Goal: Information Seeking & Learning: Understand process/instructions

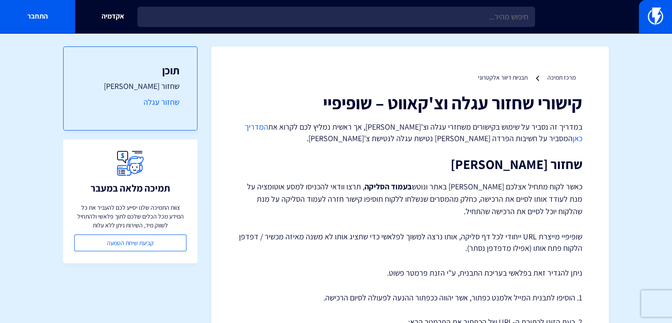
click at [171, 101] on link "שחזור עגלה" at bounding box center [130, 101] width 98 height 11
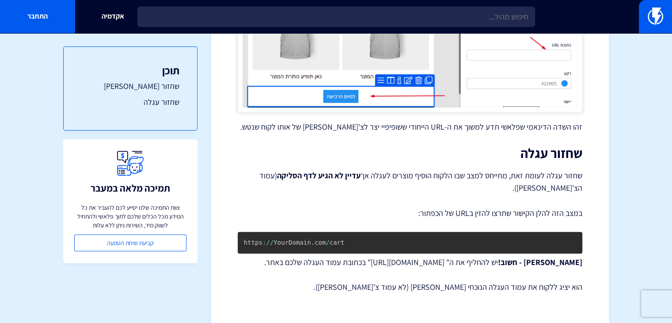
scroll to position [509, 0]
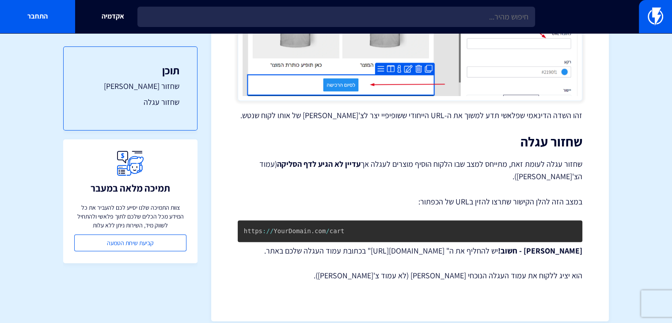
click at [522, 196] on p "במצב הזה להלן הקישור שתרצו להזין בURL של הכפתור:" at bounding box center [410, 201] width 345 height 11
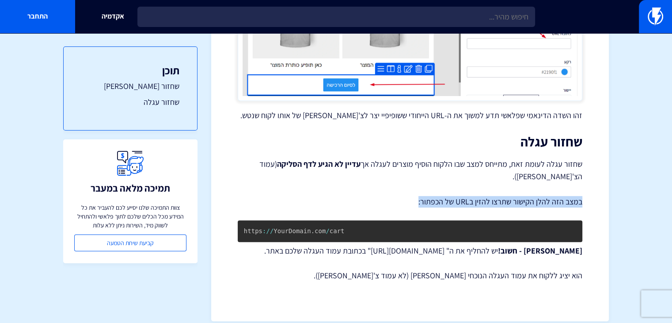
click at [522, 196] on p "במצב הזה להלן הקישור שתרצו להזין בURL של הכפתור:" at bounding box center [410, 201] width 345 height 11
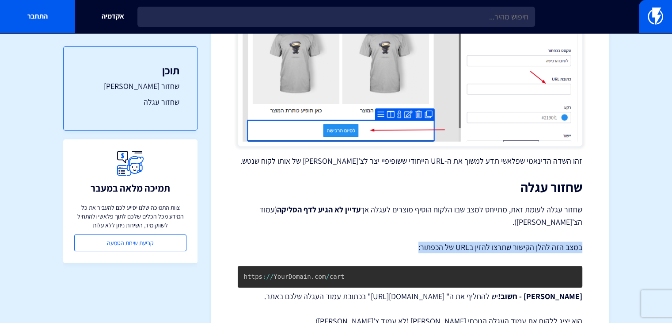
scroll to position [465, 0]
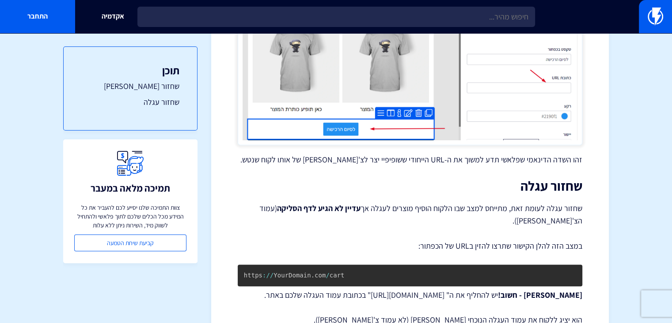
click at [500, 202] on p "שחזור עגלה לעומת זאת, מתייחס למצב שבו הלקוח הוסיף מוצרים לעגלה אך עדיין לא הגיע…" at bounding box center [410, 214] width 345 height 25
drag, startPoint x: 347, startPoint y: 260, endPoint x: 305, endPoint y: 250, distance: 43.3
click at [407, 240] on p "במצב הזה להלן הקישור שתרצו להזין בURL של הכפתור:" at bounding box center [410, 245] width 345 height 11
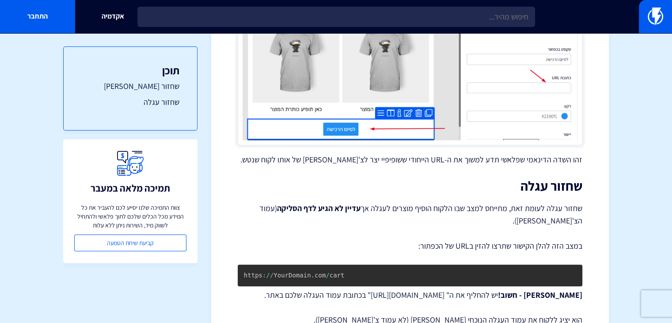
click at [431, 240] on p "במצב הזה להלן הקישור שתרצו להזין בURL של הכפתור:" at bounding box center [410, 245] width 345 height 11
click at [330, 271] on code "https : / / YourDomain . com / cart" at bounding box center [294, 274] width 101 height 7
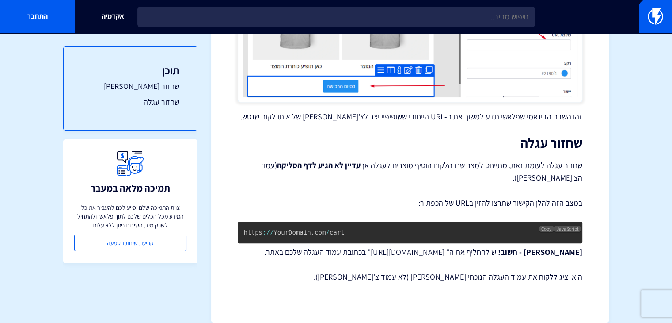
scroll to position [509, 0]
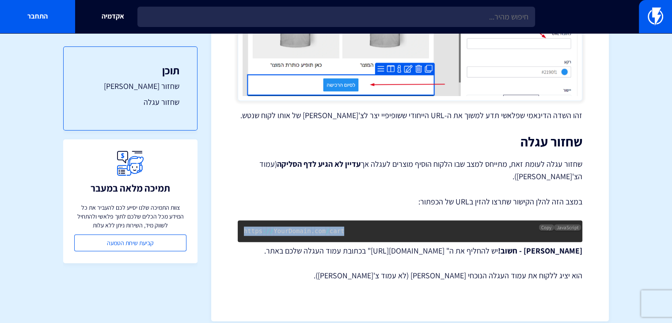
drag, startPoint x: 351, startPoint y: 211, endPoint x: 224, endPoint y: 211, distance: 127.3
drag, startPoint x: 343, startPoint y: 219, endPoint x: 234, endPoint y: 217, distance: 108.8
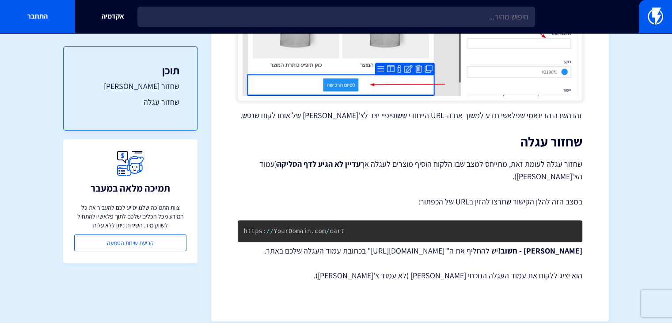
click at [345, 196] on p "במצב הזה להלן הקישור שתרצו להזין בURL של הכפתור:" at bounding box center [410, 201] width 345 height 11
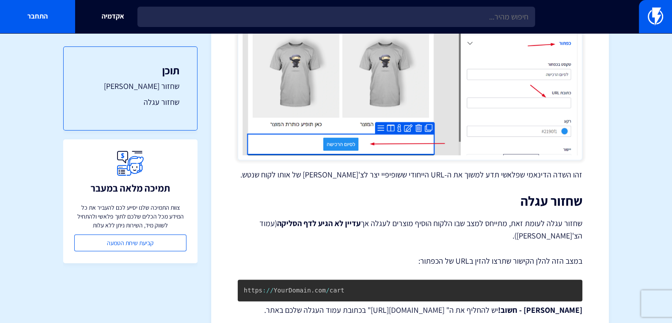
scroll to position [465, 0]
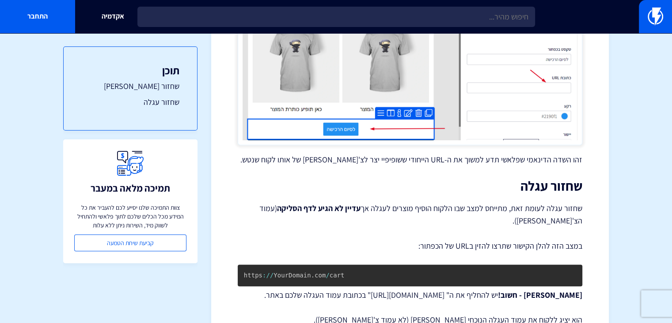
click at [431, 154] on p "זהו השדה הדינאמי שפלאשי תדע למשוך את ה-URL הייחודי ששופיפיי יצר לצ'[PERSON_NAME…" at bounding box center [410, 159] width 345 height 11
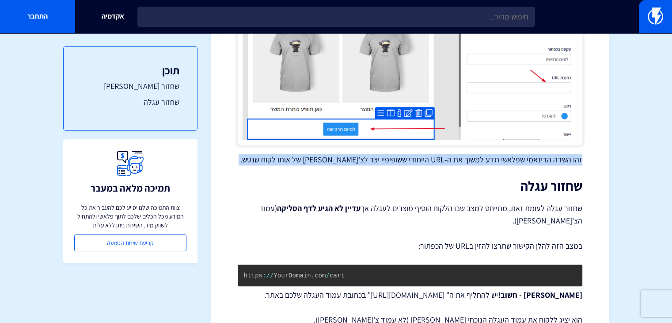
click at [431, 154] on p "זהו השדה הדינאמי שפלאשי תדע למשוך את ה-URL הייחודי ששופיפיי יצר לצ'[PERSON_NAME…" at bounding box center [410, 159] width 345 height 11
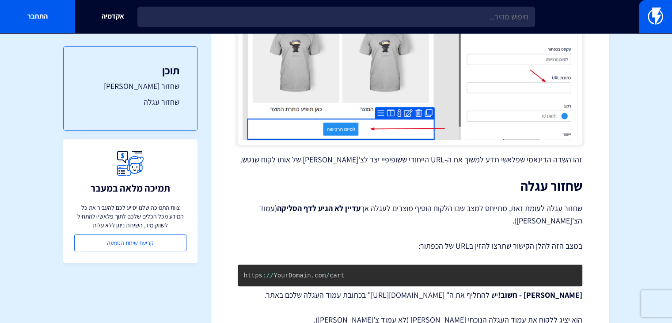
click at [425, 202] on p "שחזור עגלה לעומת זאת, מתייחס למצב שבו הלקוח הוסיף מוצרים לעגלה אך עדיין לא הגיע…" at bounding box center [410, 214] width 345 height 25
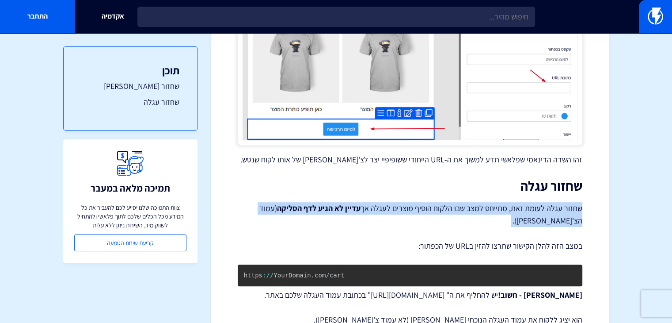
click at [425, 202] on p "שחזור עגלה לעומת זאת, מתייחס למצב שבו הלקוח הוסיף מוצרים לעגלה אך עדיין לא הגיע…" at bounding box center [410, 214] width 345 height 25
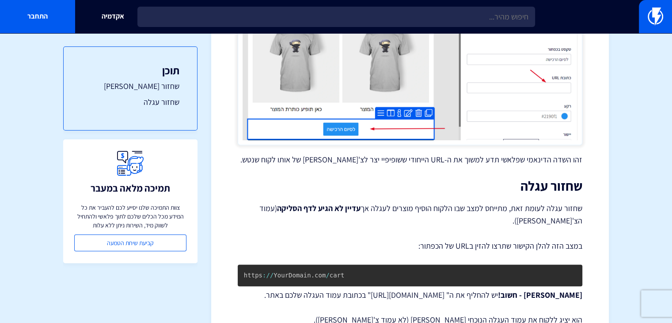
click at [427, 179] on h2 "שחזור עגלה" at bounding box center [410, 186] width 345 height 15
click at [421, 202] on p "שחזור עגלה לעומת זאת, מתייחס למצב שבו הלקוח הוסיף מוצרים לעגלה אך עדיין לא הגיע…" at bounding box center [410, 214] width 345 height 25
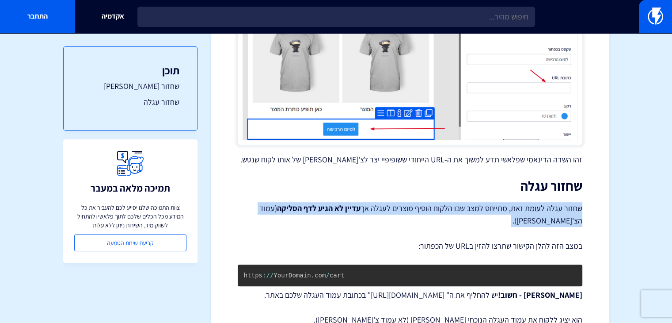
click at [421, 202] on p "שחזור עגלה לעומת זאת, מתייחס למצב שבו הלקוח הוסיף מוצרים לעגלה אך עדיין לא הגיע…" at bounding box center [410, 214] width 345 height 25
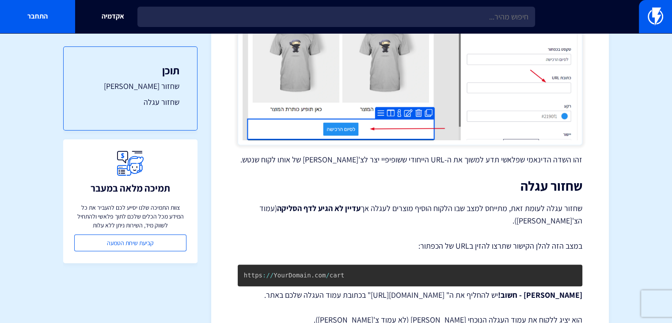
click at [426, 179] on h2 "שחזור עגלה" at bounding box center [410, 186] width 345 height 15
click at [368, 264] on pre "https : / / YourDomain . com / cart" at bounding box center [410, 275] width 345 height 22
click at [385, 240] on p "במצב הזה להלן הקישור שתרצו להזין בURL של הכפתור:" at bounding box center [410, 245] width 345 height 11
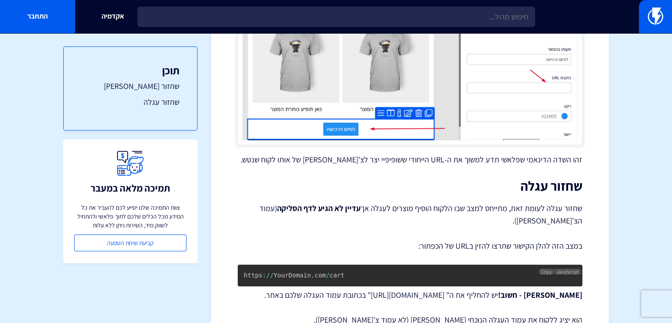
click at [381, 264] on pre "https : / / YourDomain . com / cart" at bounding box center [410, 275] width 345 height 22
click at [378, 272] on pre "https : / / YourDomain . com / cart" at bounding box center [410, 275] width 345 height 22
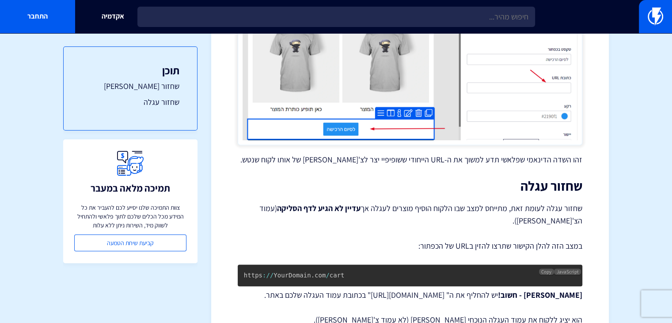
click at [355, 267] on pre "https : / / YourDomain . com / cart" at bounding box center [410, 275] width 345 height 22
click at [345, 264] on pre "https : / / YourDomain . com / cart" at bounding box center [410, 275] width 345 height 22
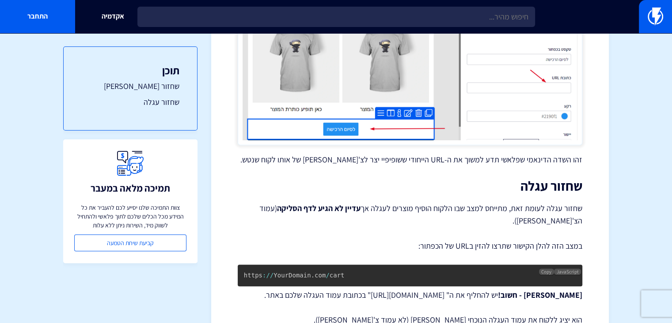
click at [345, 264] on pre "https : / / YourDomain . com / cart" at bounding box center [410, 275] width 345 height 22
drag, startPoint x: 345, startPoint y: 261, endPoint x: 352, endPoint y: 230, distance: 31.4
click at [345, 264] on pre "https : / / YourDomain . com / cart" at bounding box center [410, 275] width 345 height 22
click at [352, 240] on p "במצב הזה להלן הקישור שתרצו להזין בURL של הכפתור:" at bounding box center [410, 245] width 345 height 11
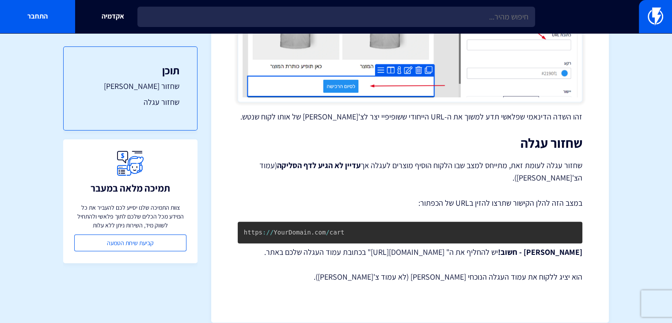
scroll to position [509, 0]
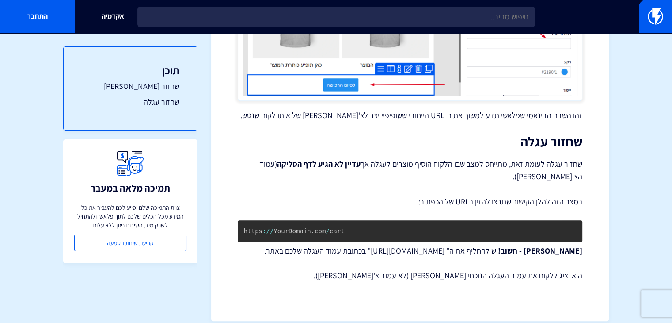
click at [372, 245] on p "[PERSON_NAME] - חשוב! יש להחליף את ה" [DOMAIN_NAME][URL]" בכתובת עמוד העגלה שלכ…" at bounding box center [410, 250] width 345 height 11
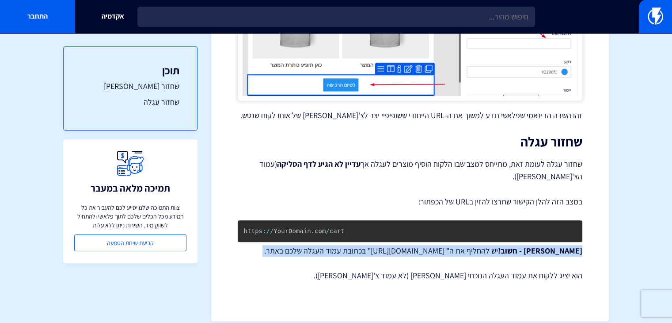
click at [371, 245] on p "[PERSON_NAME] - חשוב! יש להחליף את ה" [DOMAIN_NAME][URL]" בכתובת עמוד העגלה שלכ…" at bounding box center [410, 250] width 345 height 11
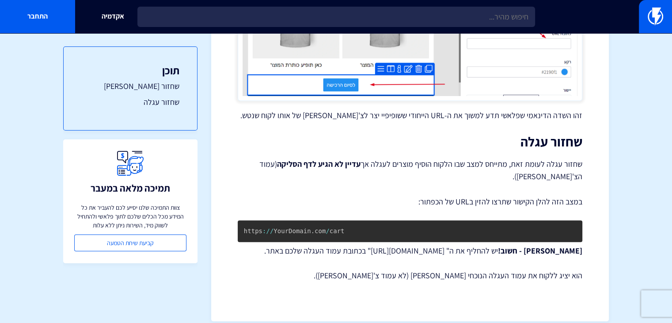
click at [378, 245] on p "[PERSON_NAME] - חשוב! יש להחליף את ה" [DOMAIN_NAME][URL]" בכתובת עמוד העגלה שלכ…" at bounding box center [410, 250] width 345 height 11
click at [377, 245] on p "[PERSON_NAME] - חשוב! יש להחליף את ה" [DOMAIN_NAME][URL]" בכתובת עמוד העגלה שלכ…" at bounding box center [410, 250] width 345 height 11
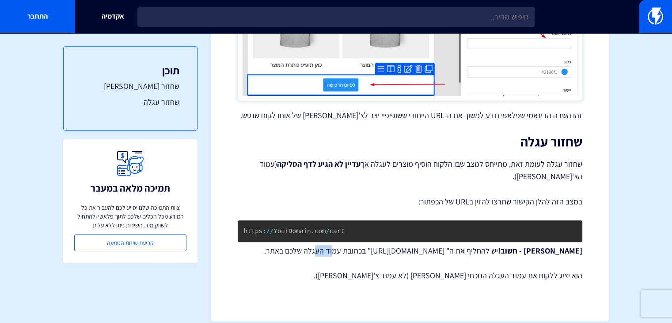
click at [377, 245] on p "[PERSON_NAME] - חשוב! יש להחליף את ה" [DOMAIN_NAME][URL]" בכתובת עמוד העגלה שלכ…" at bounding box center [410, 250] width 345 height 11
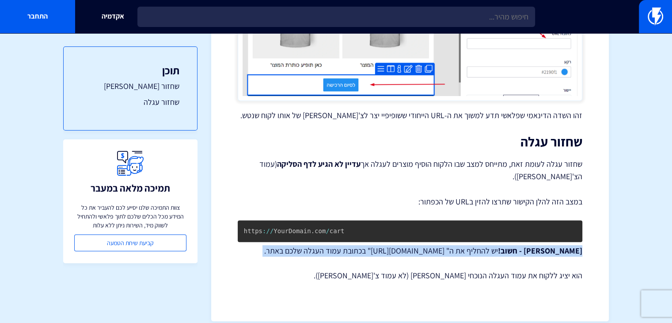
click at [377, 245] on p "[PERSON_NAME] - חשוב! יש להחליף את ה" [DOMAIN_NAME][URL]" בכתובת עמוד העגלה שלכ…" at bounding box center [410, 250] width 345 height 11
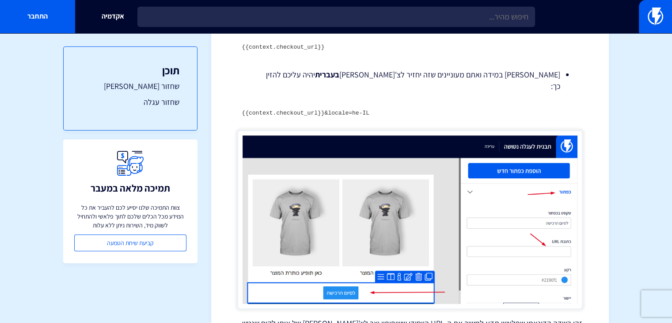
scroll to position [156, 0]
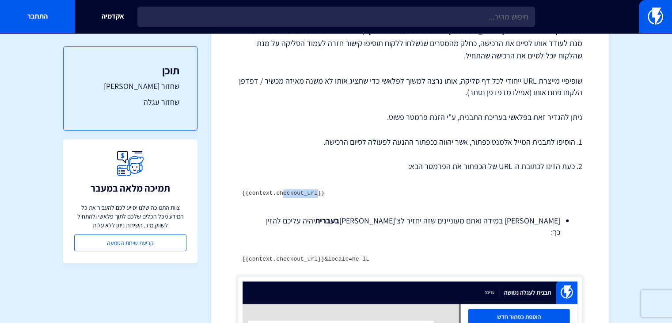
drag, startPoint x: 310, startPoint y: 194, endPoint x: 279, endPoint y: 193, distance: 31.0
click at [280, 193] on code "{{context.checkout_url}}" at bounding box center [283, 193] width 83 height 7
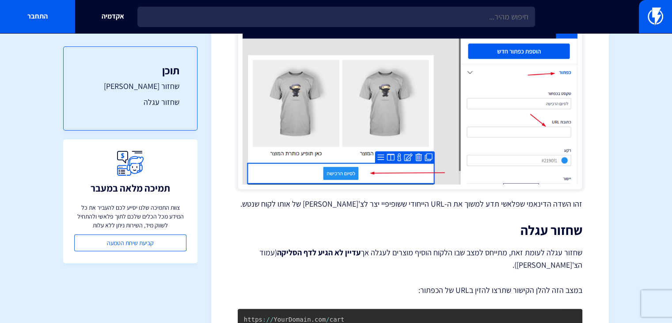
scroll to position [509, 0]
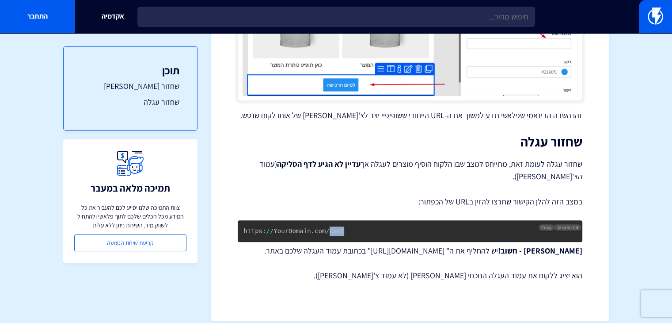
drag, startPoint x: 335, startPoint y: 220, endPoint x: 322, endPoint y: 221, distance: 13.3
click at [322, 227] on code "https : / / YourDomain . com / cart" at bounding box center [294, 230] width 101 height 7
copy code "cart"
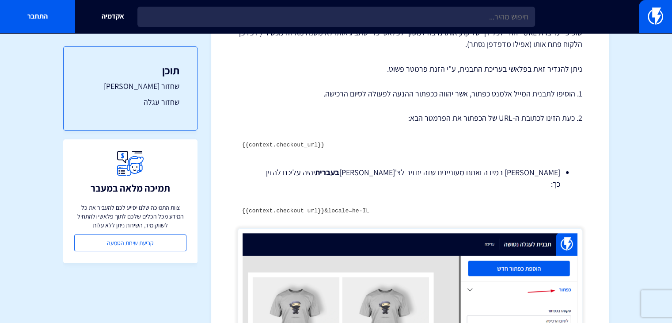
scroll to position [156, 0]
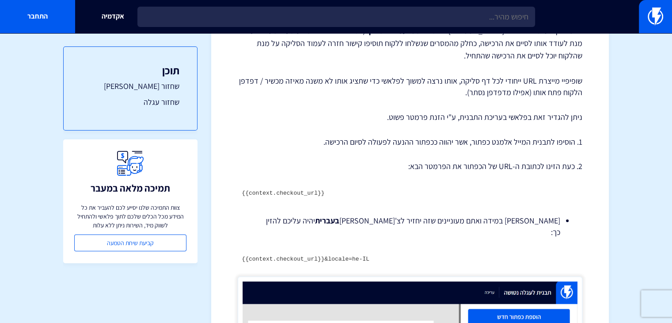
click at [341, 255] on code "{{context.checkout_url}}&locale=he-IL" at bounding box center [306, 258] width 128 height 7
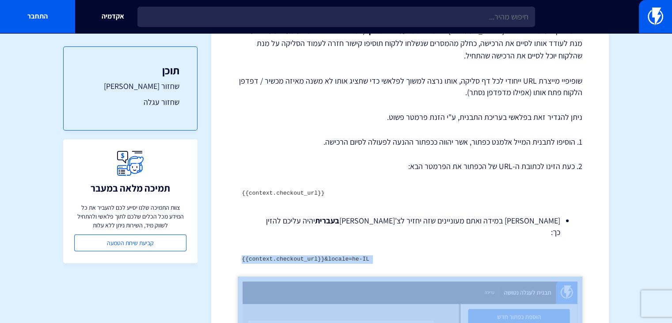
click at [341, 255] on code "{{context.checkout_url}}&locale=he-IL" at bounding box center [306, 258] width 128 height 7
copy div "{{context.checkout_url}}&locale=he-IL"
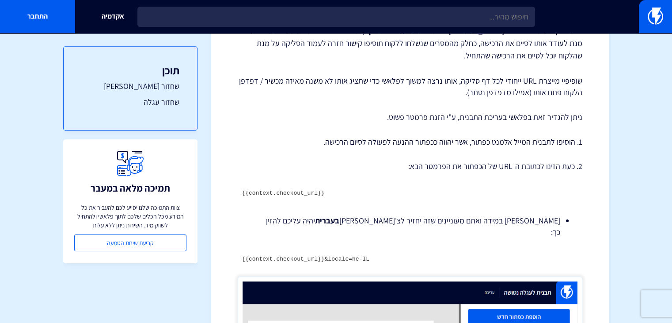
click at [497, 168] on p "2. כעת הזינו לכתובת ה-URL של הכפתור את הפרמטר הבא:" at bounding box center [410, 165] width 345 height 11
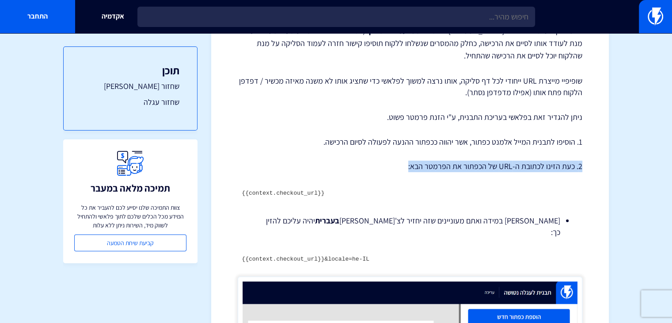
click at [497, 168] on p "2. כעת הזינו לכתובת ה-URL של הכפתור את הפרמטר הבא:" at bounding box center [410, 165] width 345 height 11
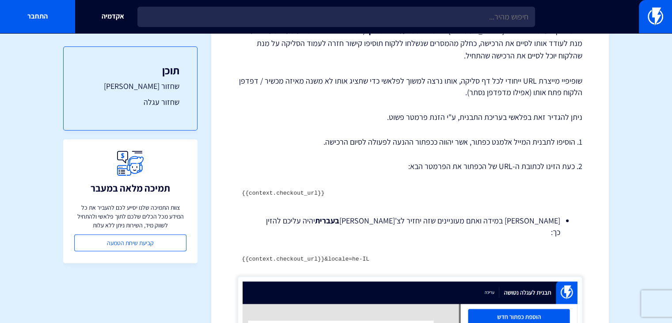
click at [466, 188] on pre "{{context.checkout_url}}" at bounding box center [410, 193] width 345 height 17
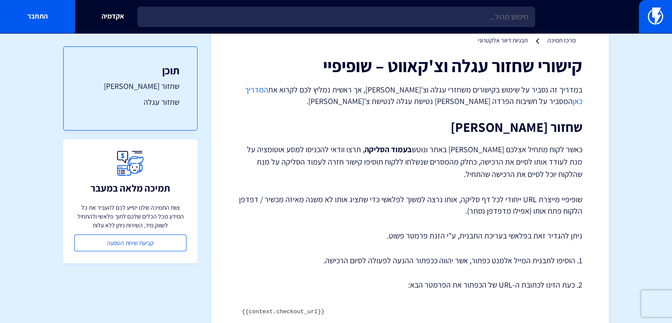
scroll to position [88, 0]
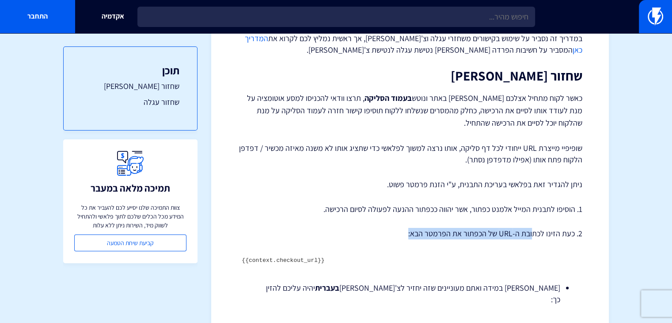
drag, startPoint x: 534, startPoint y: 232, endPoint x: 412, endPoint y: 238, distance: 122.6
click at [412, 238] on p "2. כעת הזינו לכתובת ה-URL של הכפתור את הפרמטר הבא:" at bounding box center [410, 233] width 345 height 11
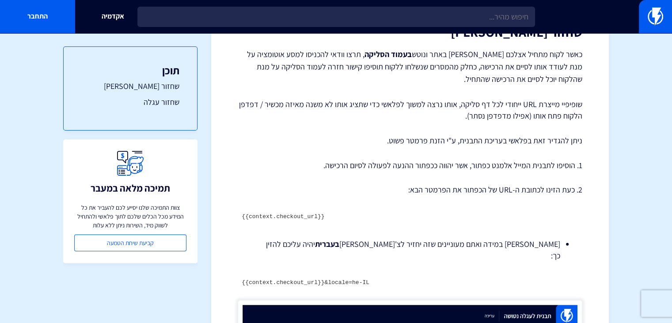
scroll to position [133, 0]
click at [345, 278] on code "{{context.checkout_url}}&locale=he-IL" at bounding box center [306, 281] width 128 height 7
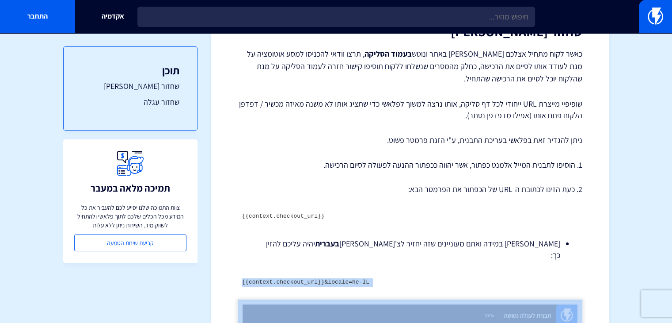
click at [345, 278] on code "{{context.checkout_url}}&locale=he-IL" at bounding box center [306, 281] width 128 height 7
copy div "{{context.checkout_url}}&locale=he-IL"
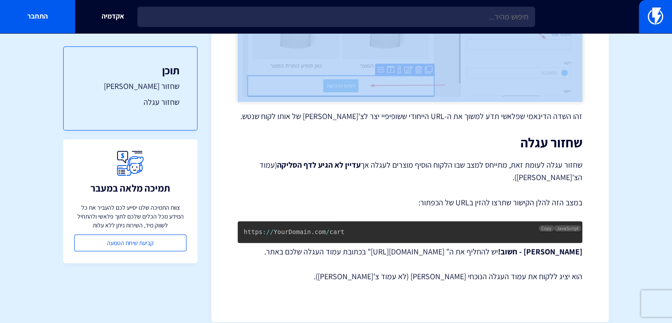
scroll to position [509, 0]
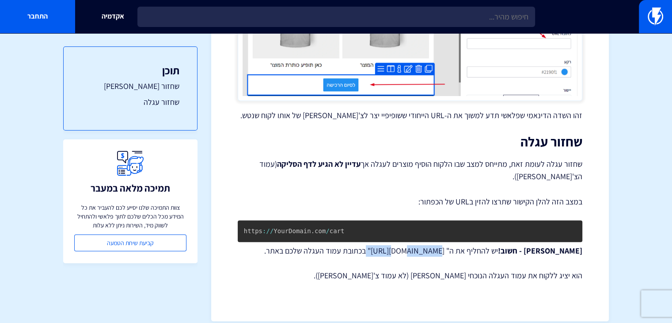
drag, startPoint x: 476, startPoint y: 239, endPoint x: 417, endPoint y: 236, distance: 58.8
click at [417, 245] on p "[PERSON_NAME] - חשוב! יש להחליף את ה" [DOMAIN_NAME][URL]" בכתובת עמוד העגלה שלכ…" at bounding box center [410, 250] width 345 height 11
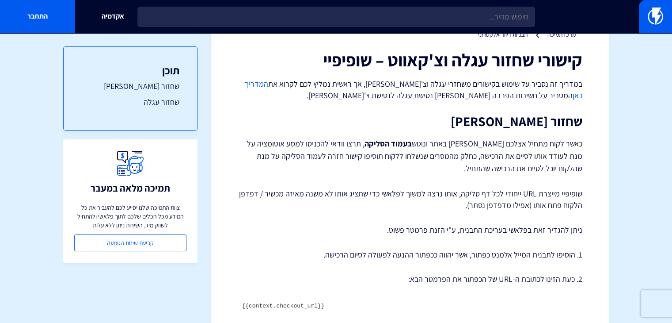
scroll to position [44, 0]
